Goal: Check status: Check status

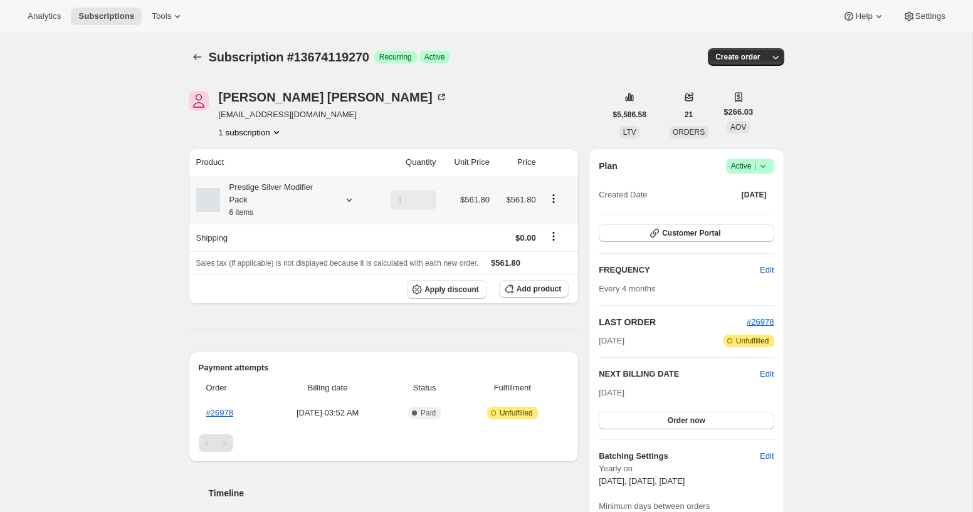
click at [353, 202] on icon at bounding box center [349, 200] width 13 height 13
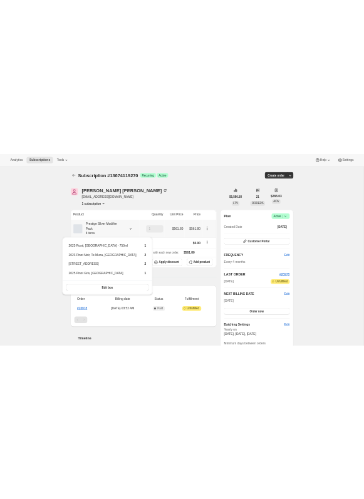
scroll to position [39, 0]
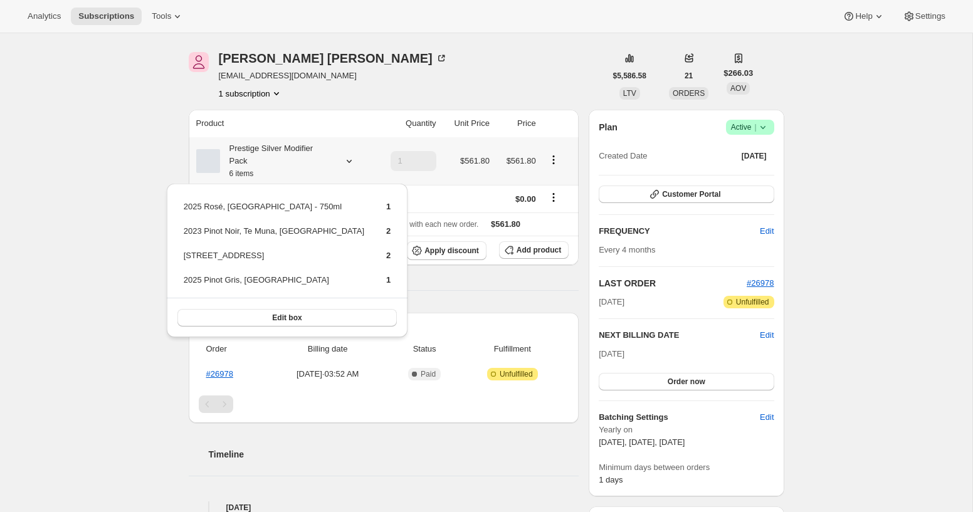
click at [170, 216] on div "2025 Rosé, Hawke's Bay - 750ml 1 2023 Pinot Noir, Te Muna, Martinborough 2 2023…" at bounding box center [287, 261] width 241 height 154
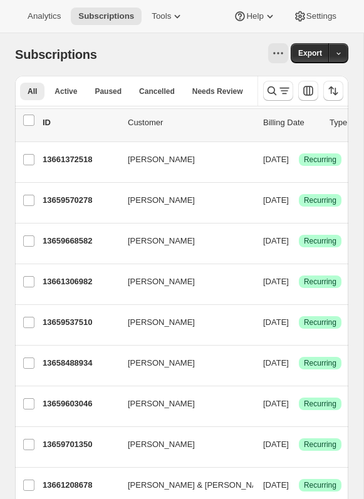
drag, startPoint x: 123, startPoint y: 66, endPoint x: 117, endPoint y: 66, distance: 6.9
click at [123, 66] on div "Subscriptions. This page is ready Subscriptions Export" at bounding box center [181, 54] width 333 height 43
click at [272, 93] on icon "Search and filter results" at bounding box center [272, 91] width 13 height 13
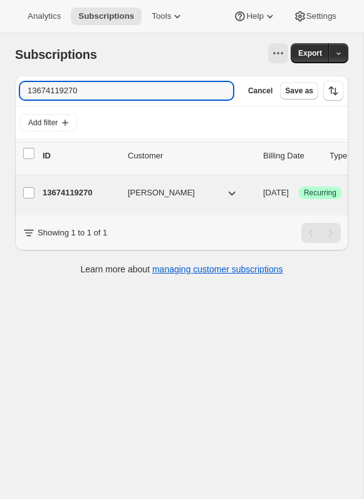
type input "13674119270"
click at [78, 194] on p "13674119270" at bounding box center [80, 193] width 75 height 13
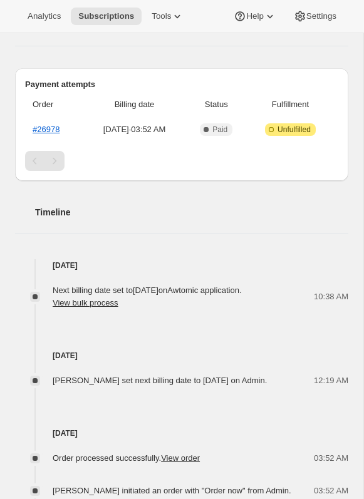
scroll to position [222, 0]
